Goal: Information Seeking & Learning: Learn about a topic

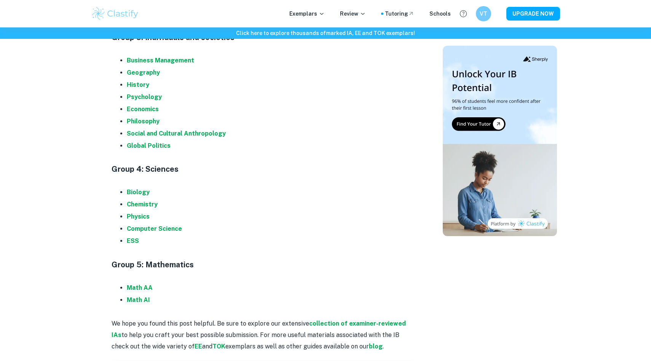
scroll to position [767, 0]
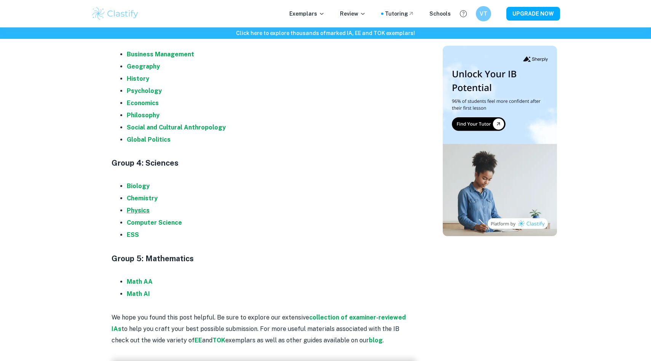
click at [136, 210] on strong "Physics" at bounding box center [138, 210] width 23 height 7
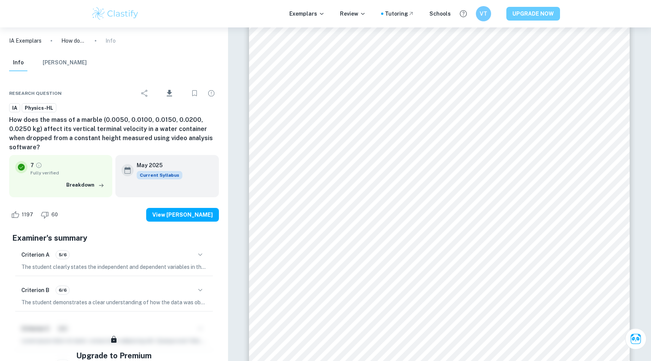
scroll to position [60, 0]
